Goal: Information Seeking & Learning: Learn about a topic

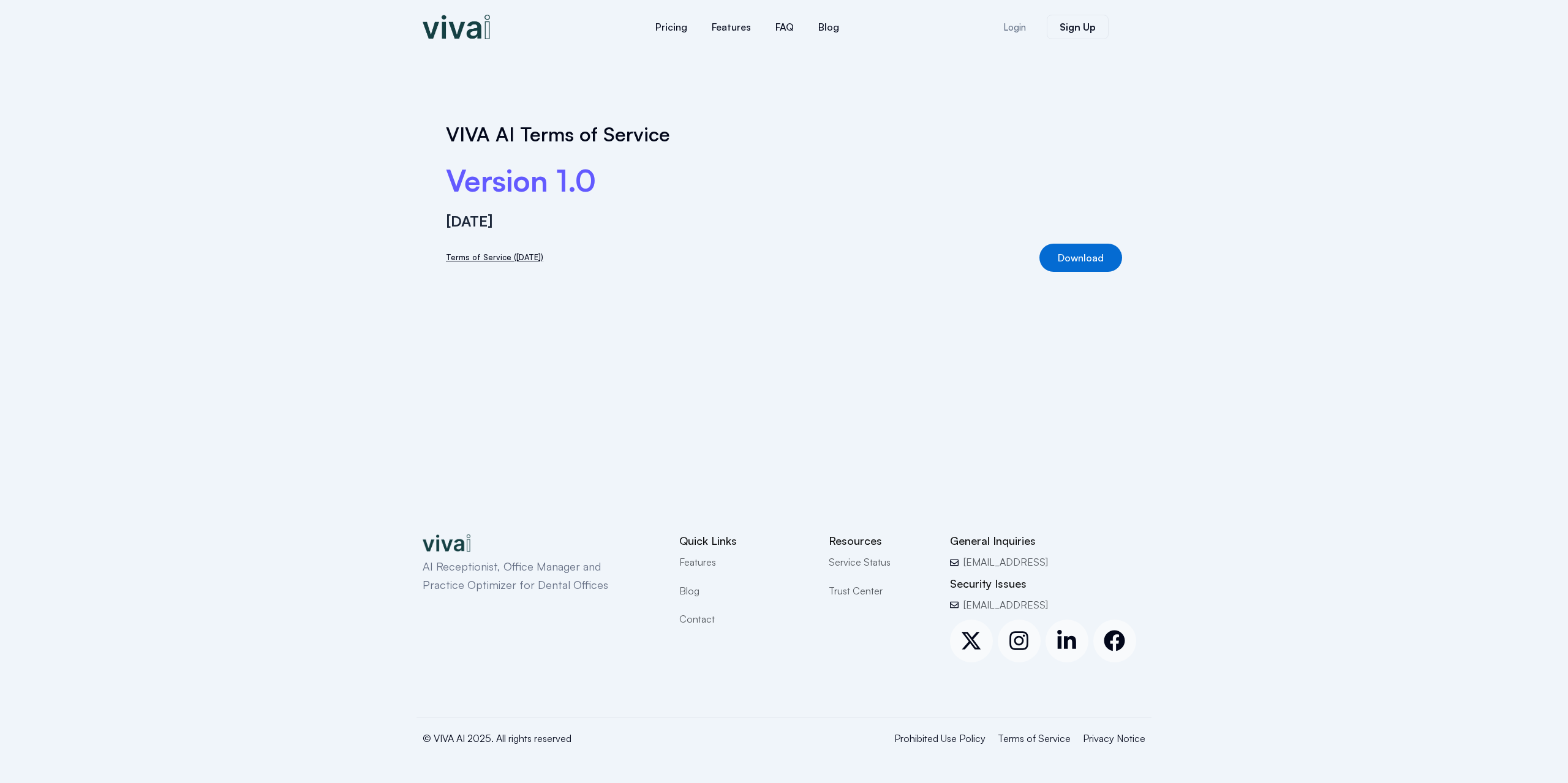
click at [528, 255] on link "Terms of Service (8.27.2024)" at bounding box center [495, 257] width 98 height 13
click at [1106, 746] on span "Privacy Notice" at bounding box center [1114, 738] width 63 height 16
click at [1111, 740] on span "Privacy Notice" at bounding box center [1114, 738] width 63 height 16
click at [479, 258] on link "Viva Privacy Notice" at bounding box center [482, 257] width 72 height 13
drag, startPoint x: 435, startPoint y: 738, endPoint x: 468, endPoint y: 736, distance: 33.1
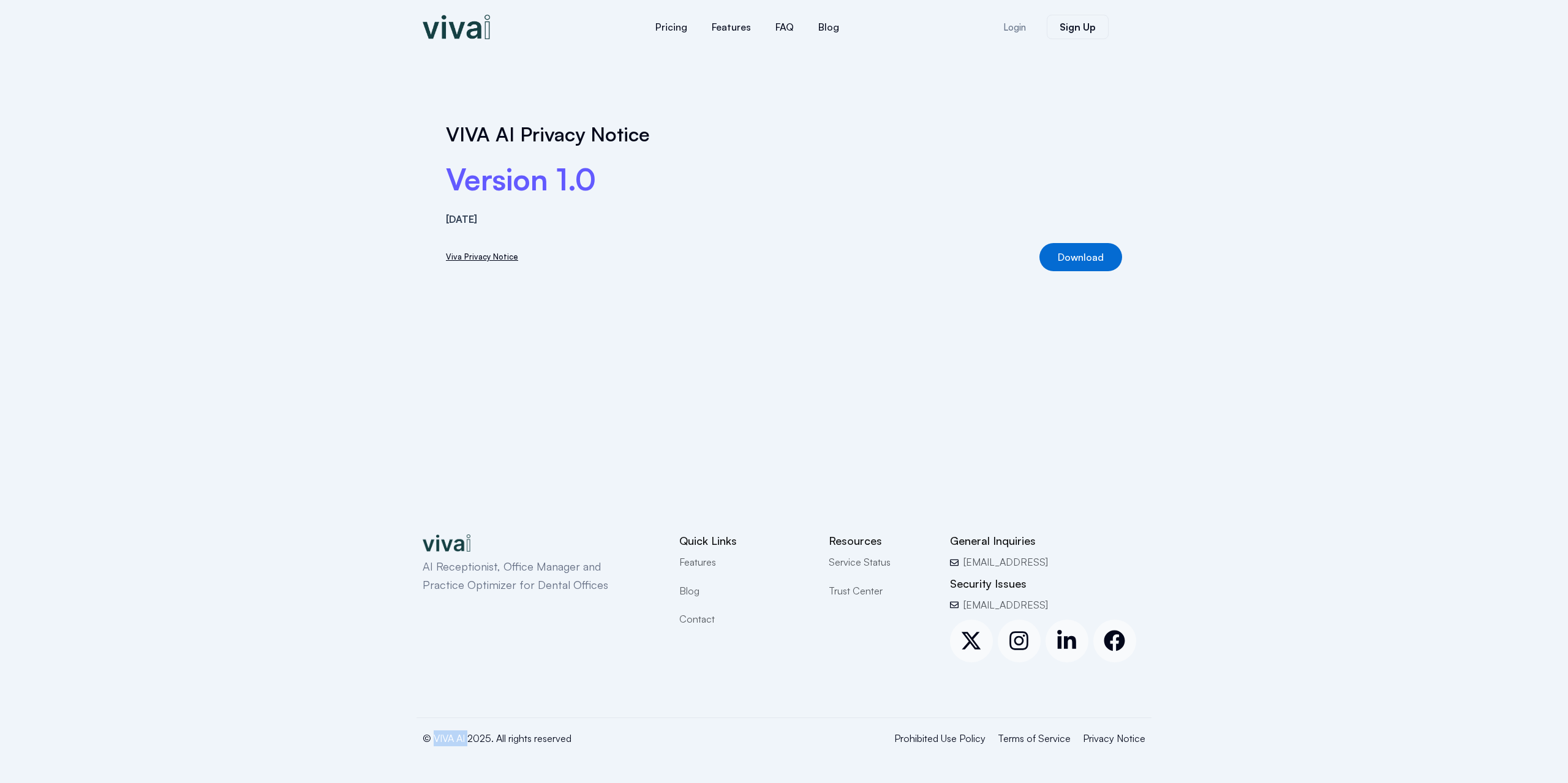
click at [468, 736] on p "© VIVA AI 2025. All rights reserved" at bounding box center [581, 738] width 317 height 16
